Goal: Information Seeking & Learning: Learn about a topic

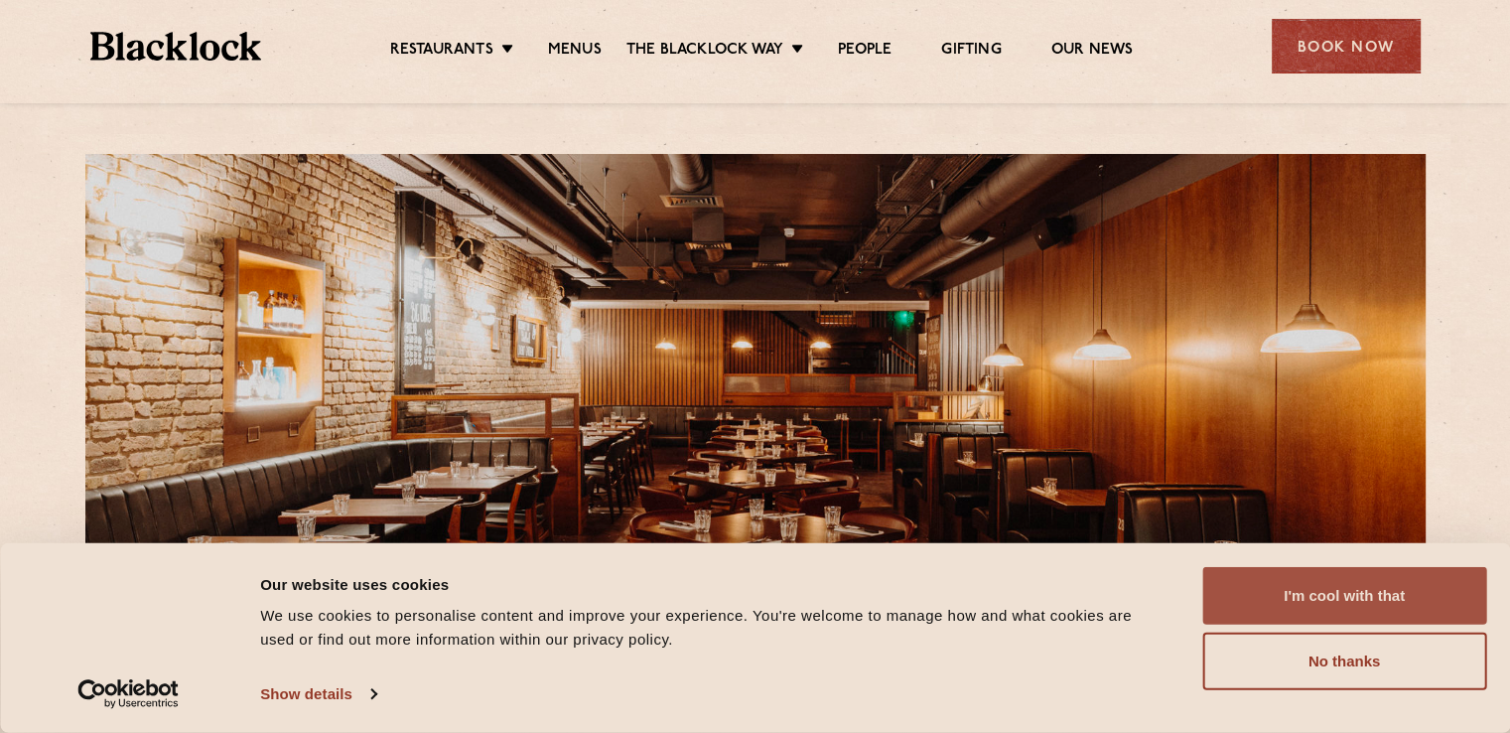
click at [1439, 599] on button "I'm cool with that" at bounding box center [1344, 596] width 284 height 58
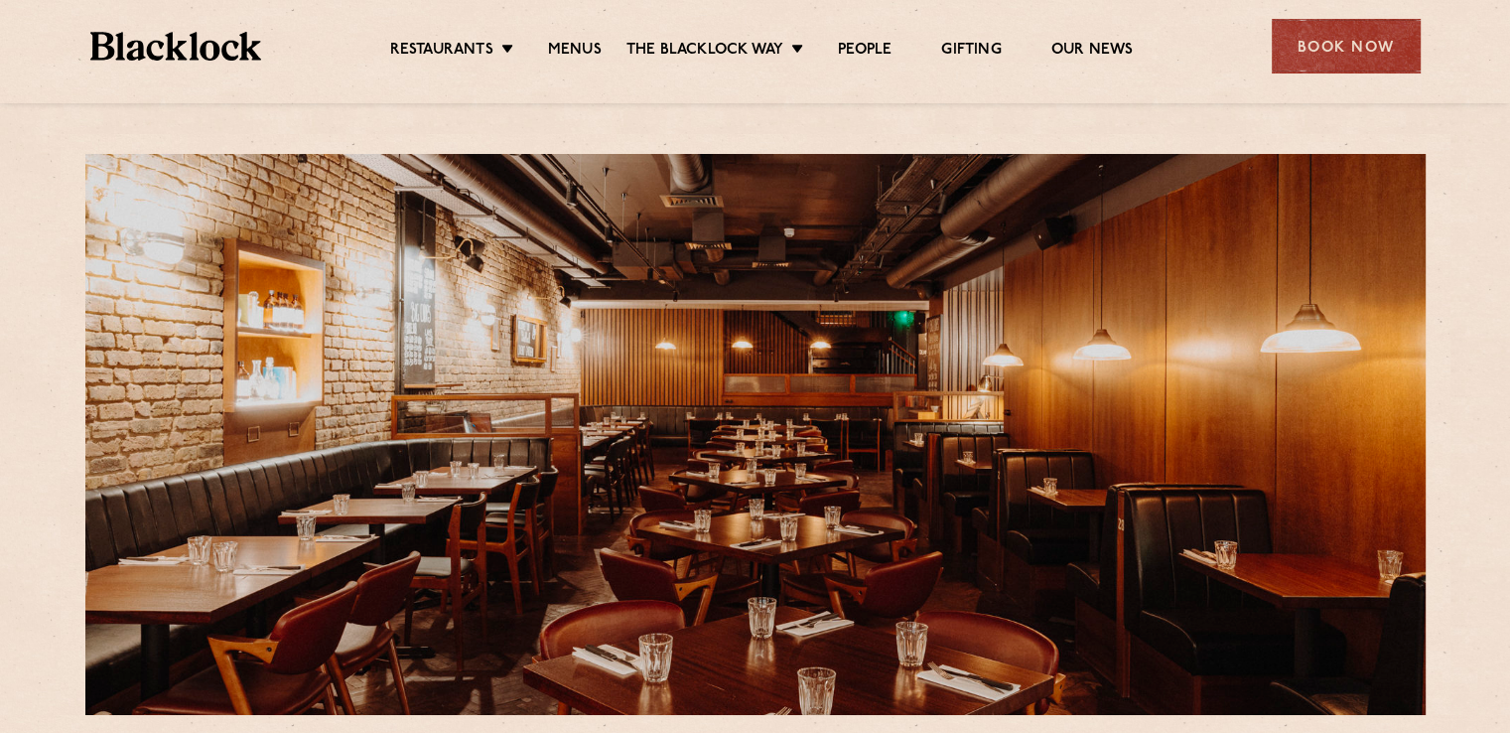
click at [601, 37] on ul "Restaurants [GEOGRAPHIC_DATA] [GEOGRAPHIC_DATA] [GEOGRAPHIC_DATA] [GEOGRAPHIC_D…" at bounding box center [761, 47] width 1000 height 32
click at [589, 46] on link "Menus" at bounding box center [575, 52] width 54 height 22
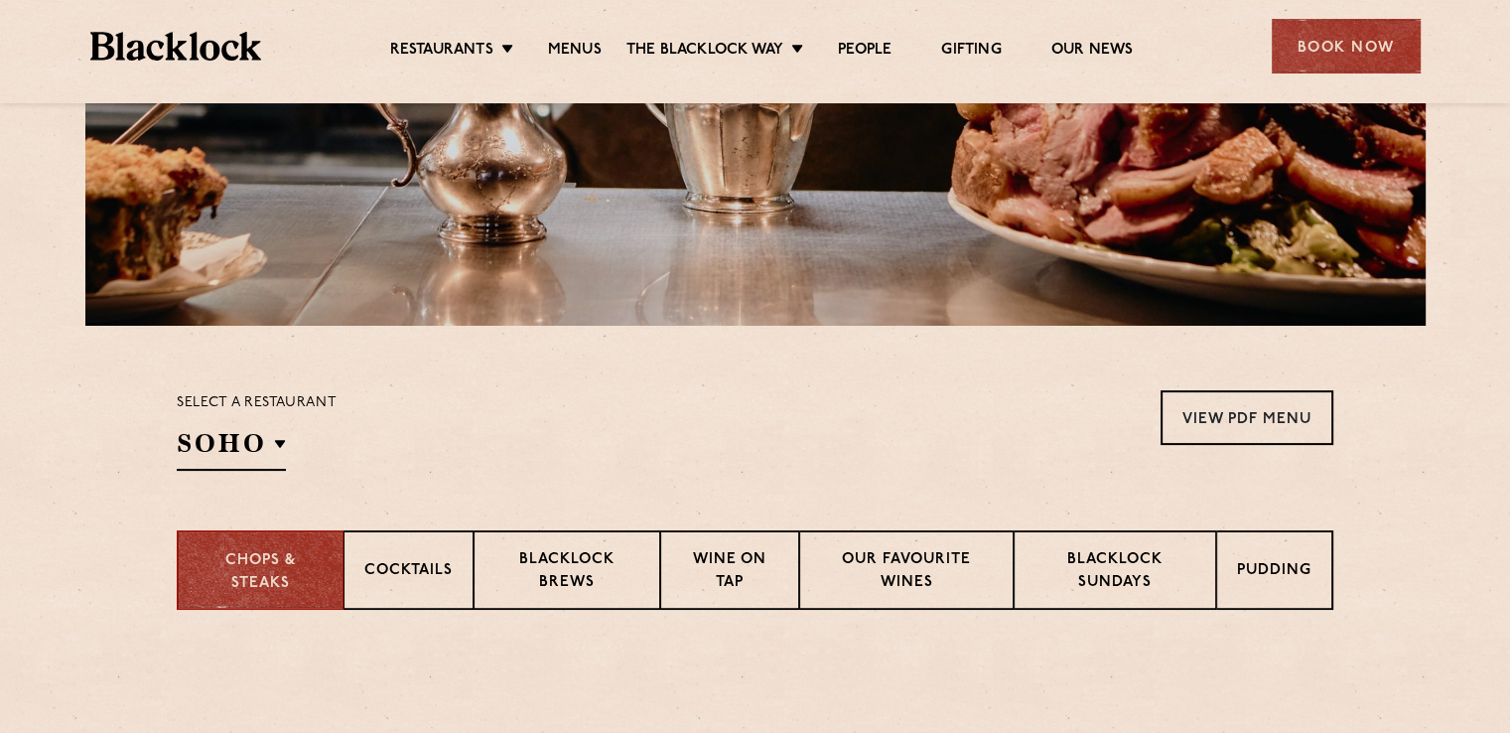
scroll to position [596, 0]
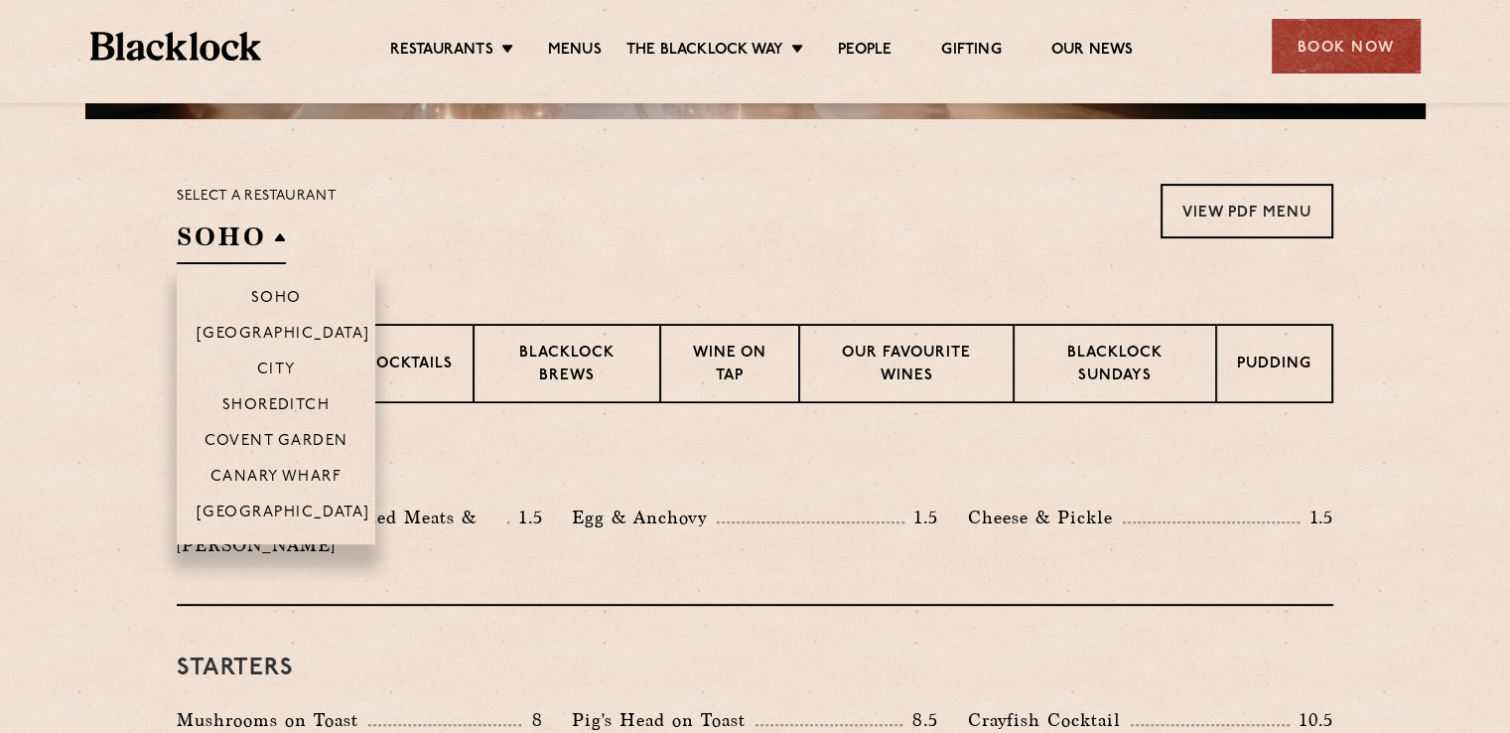
click at [263, 243] on h2 "SOHO" at bounding box center [231, 241] width 109 height 45
click at [327, 433] on li "Covent Garden" at bounding box center [276, 440] width 199 height 36
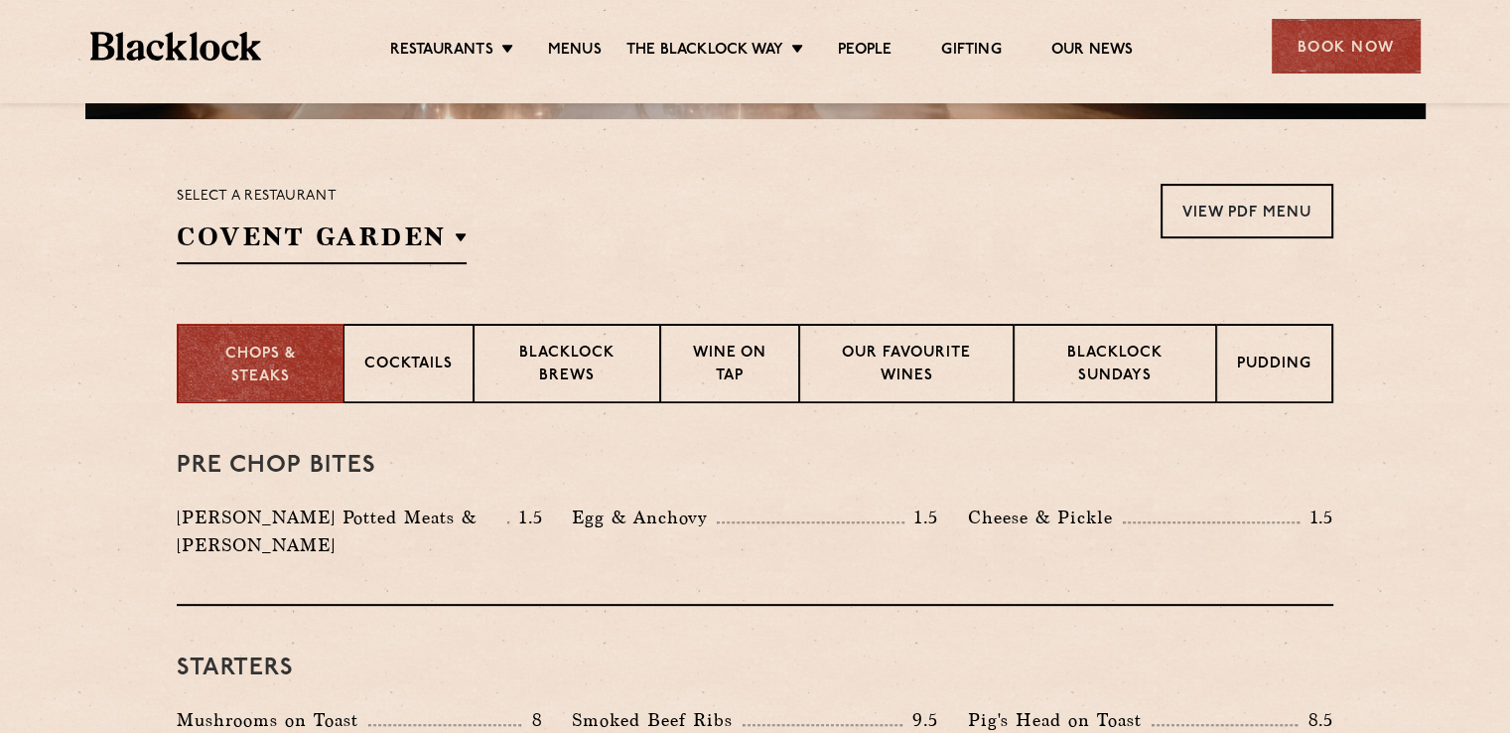
click at [769, 255] on div "Select a restaurant [GEOGRAPHIC_DATA] [GEOGRAPHIC_DATA] [GEOGRAPHIC_DATA] [GEOG…" at bounding box center [755, 224] width 1157 height 80
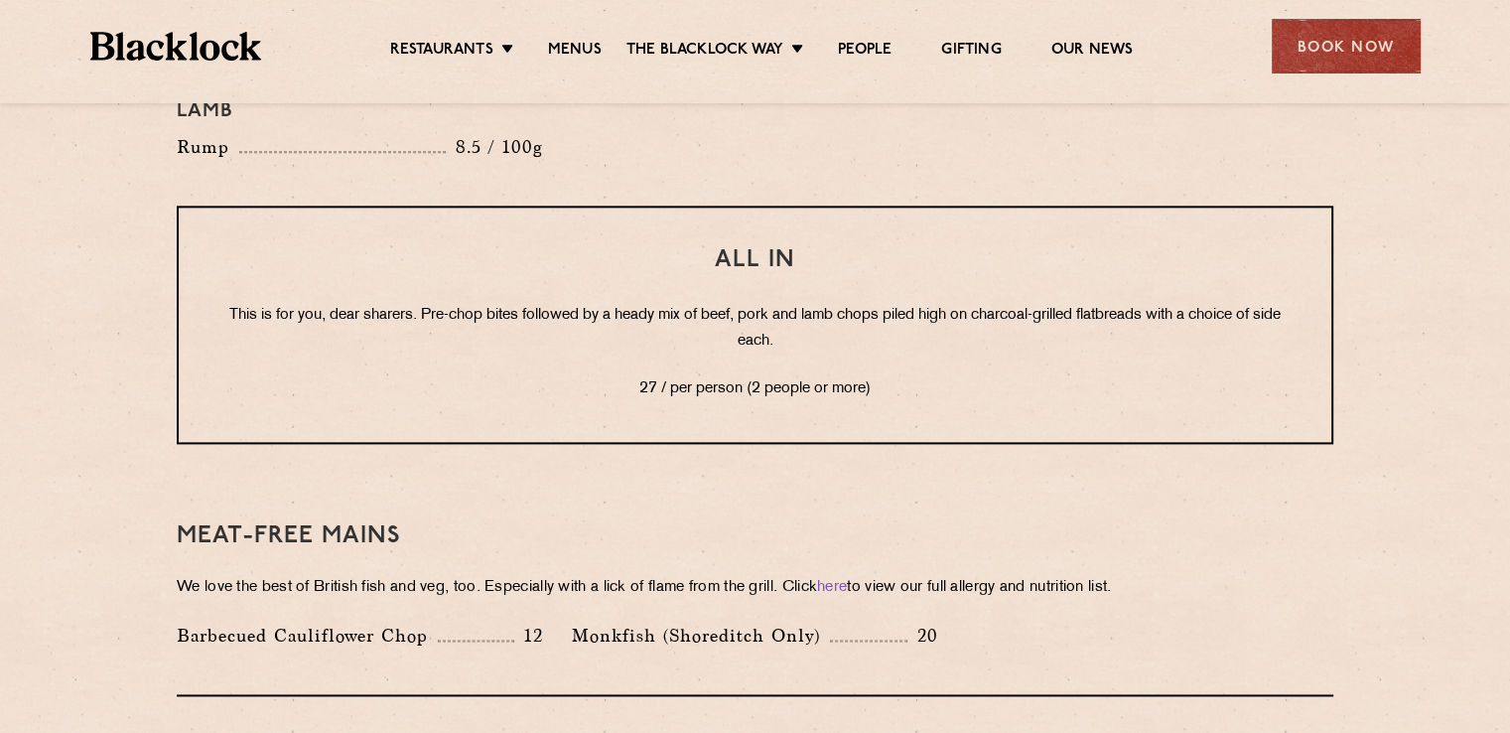
scroll to position [2681, 0]
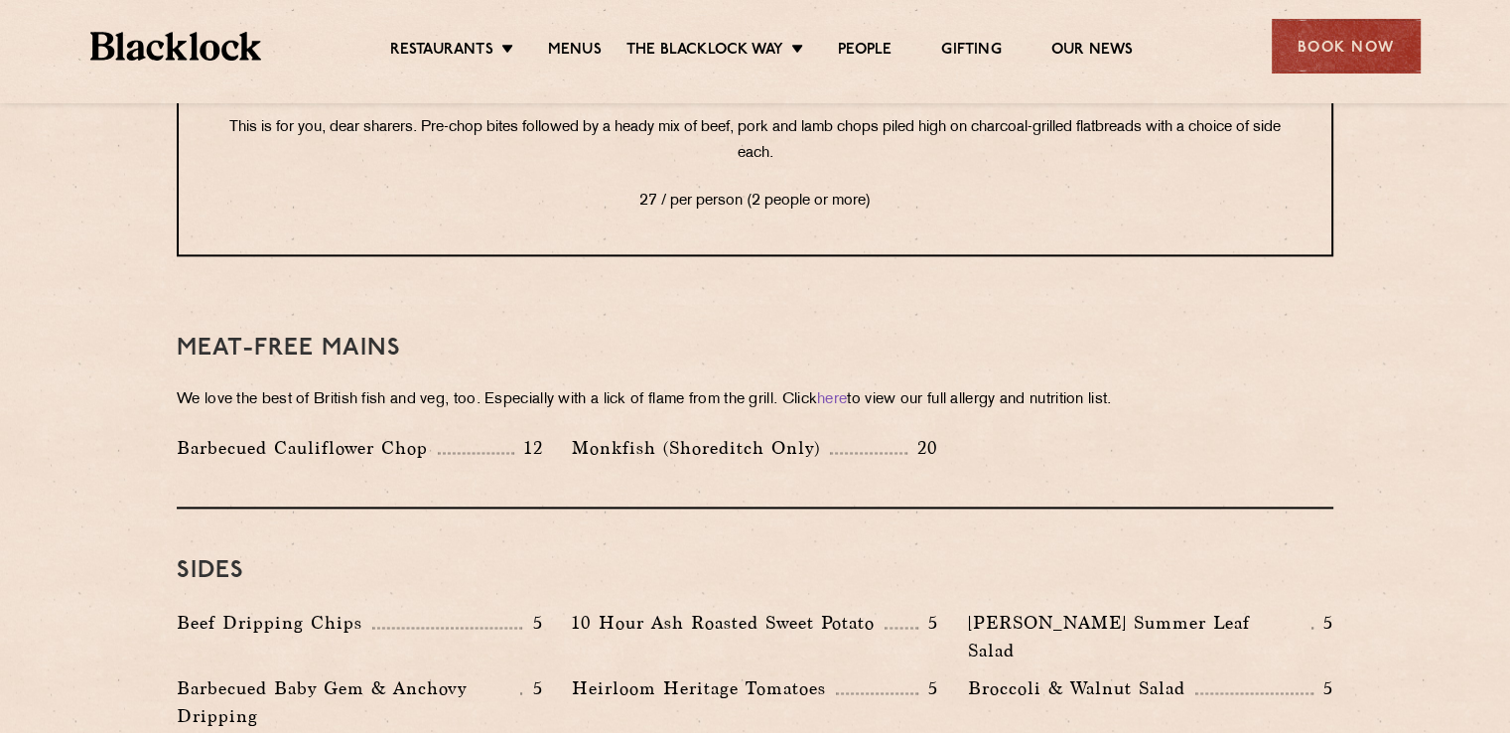
click at [739, 434] on p "Monkfish (Shoreditch Only)" at bounding box center [701, 448] width 258 height 28
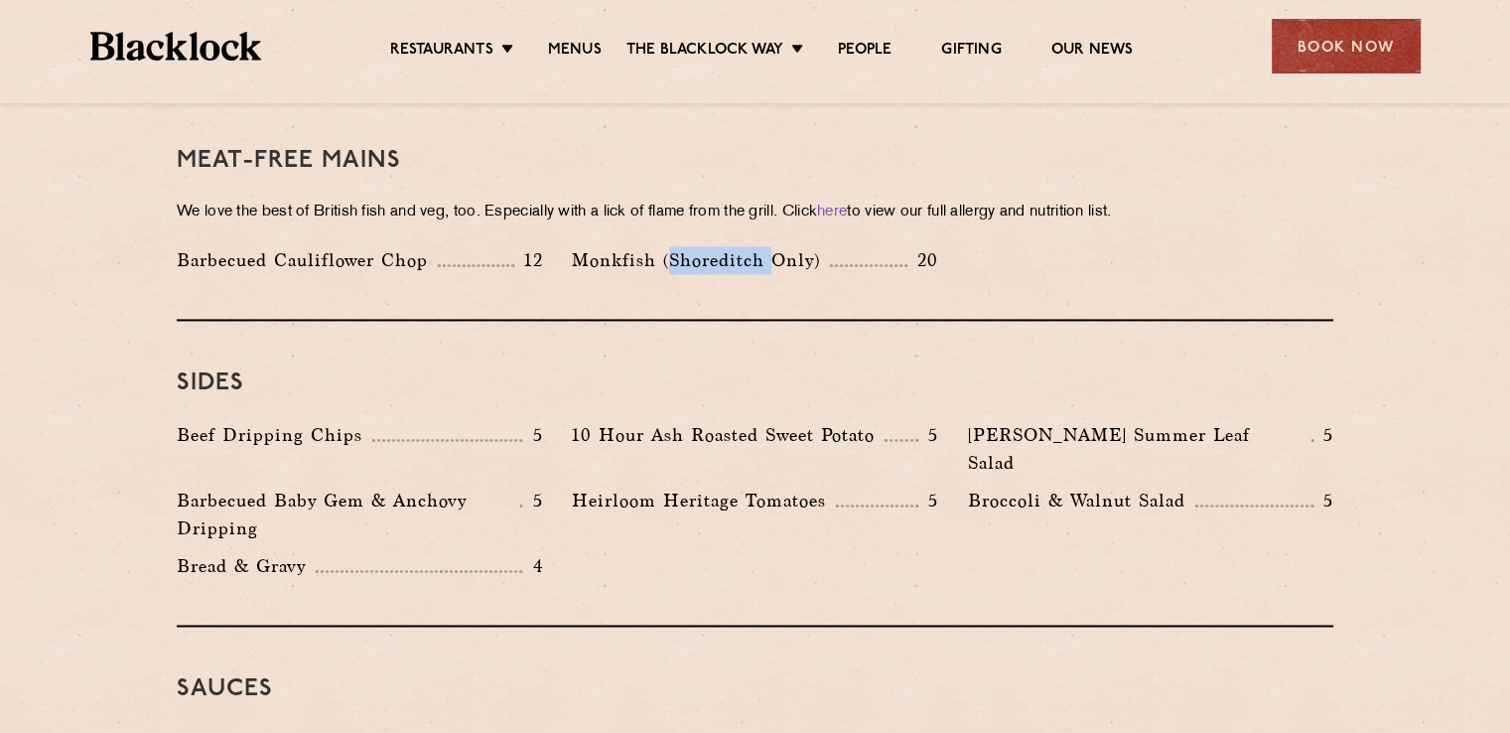
scroll to position [2880, 0]
